Goal: Task Accomplishment & Management: Manage account settings

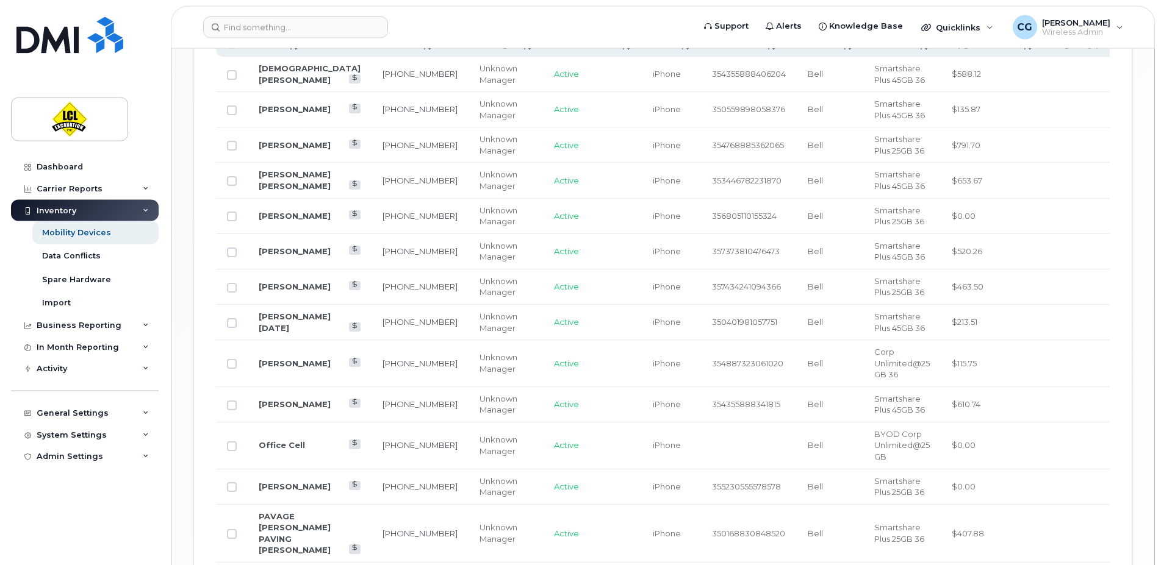
scroll to position [702, 0]
click at [232, 440] on input "Row Unselected" at bounding box center [232, 445] width 10 height 10
checkbox input "true"
click at [382, 439] on link "506-686-1393" at bounding box center [419, 444] width 75 height 10
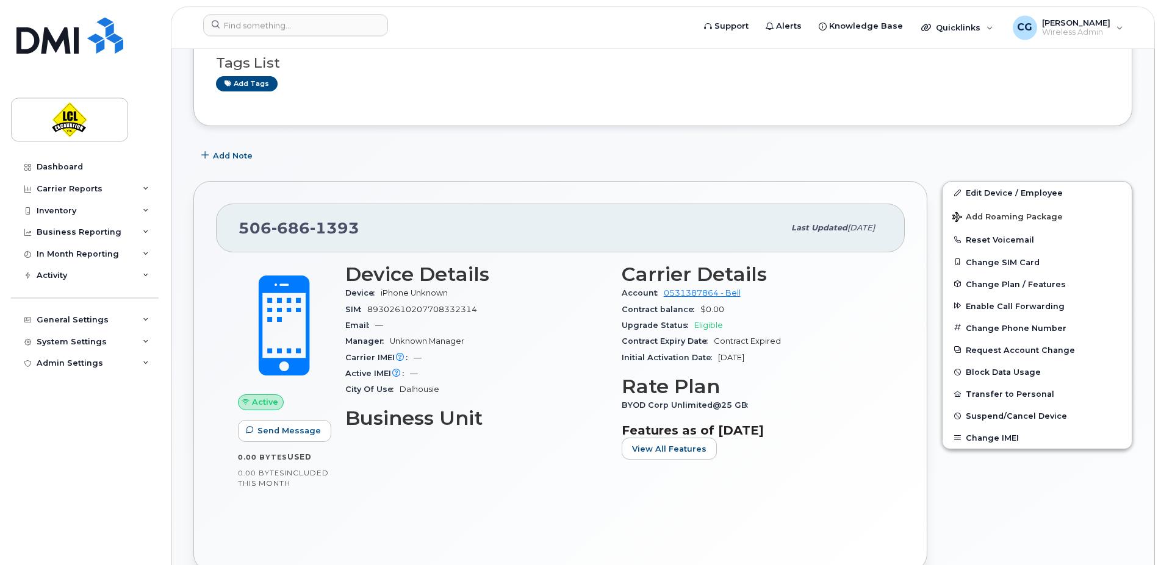
scroll to position [155, 0]
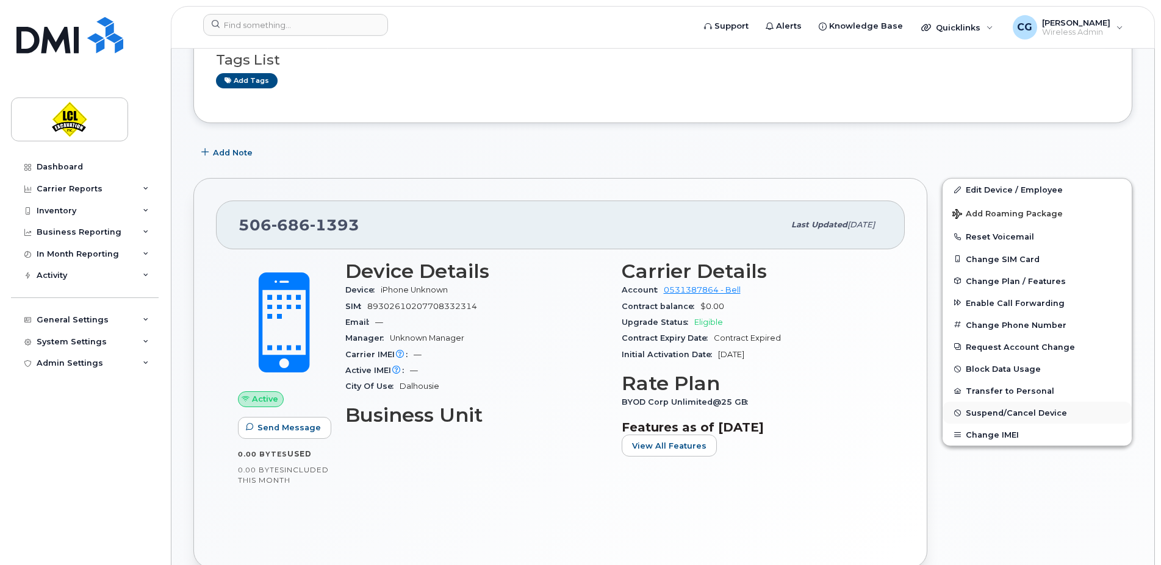
click at [1010, 411] on span "Suspend/Cancel Device" at bounding box center [1016, 413] width 101 height 9
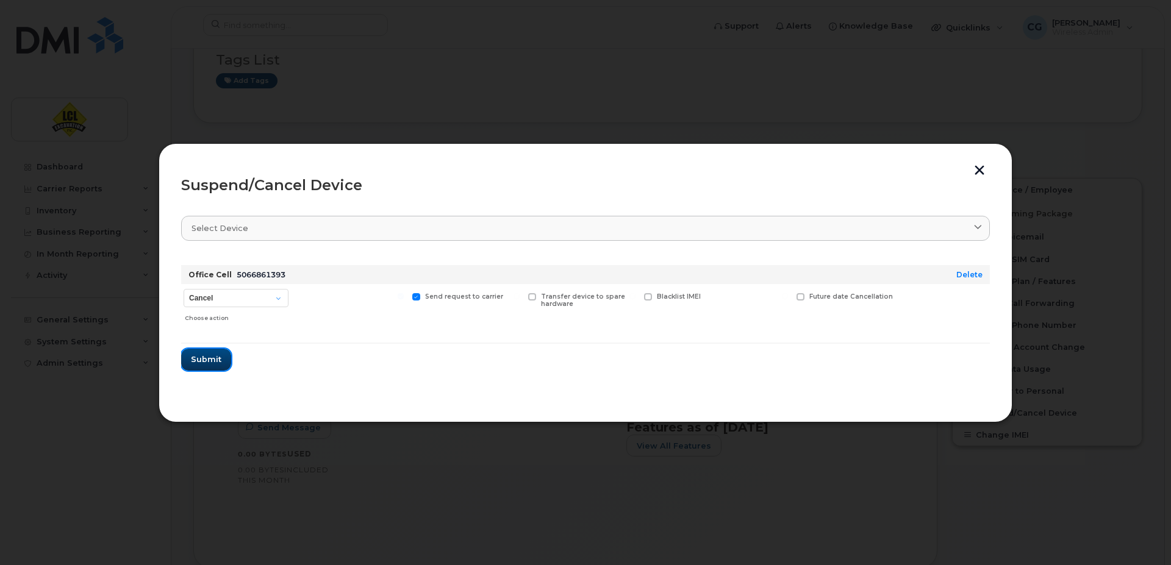
click at [209, 356] on span "Submit" at bounding box center [206, 360] width 31 height 12
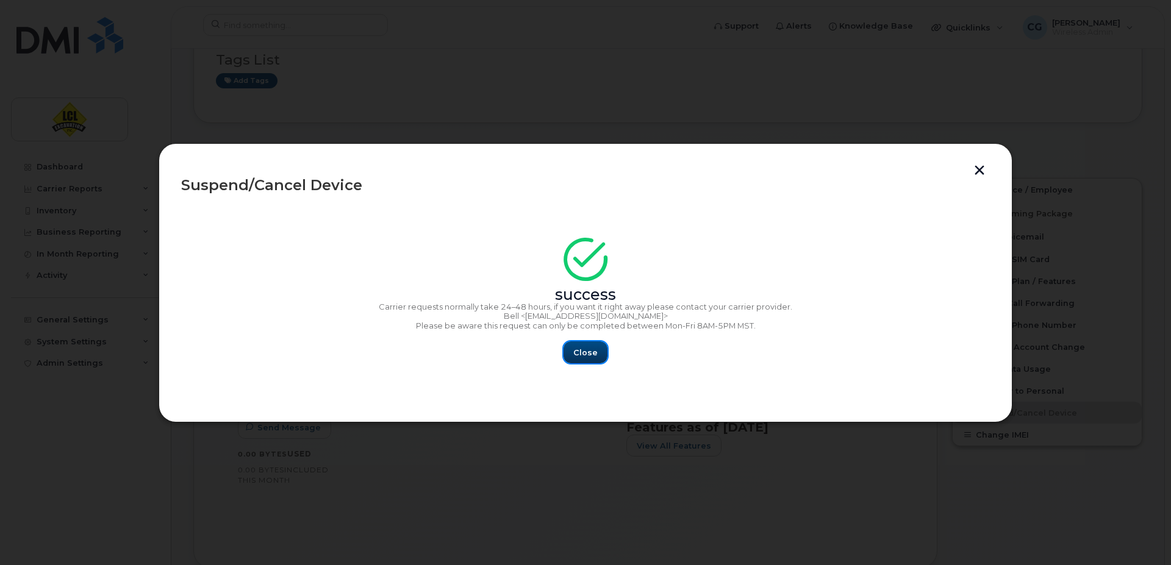
click at [584, 356] on span "Close" at bounding box center [585, 353] width 24 height 12
